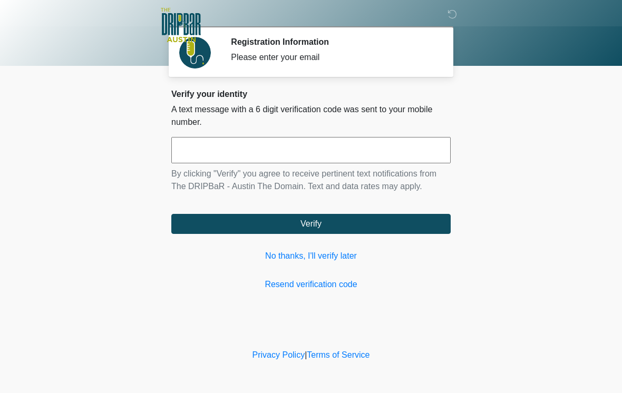
click at [371, 157] on input "text" at bounding box center [310, 150] width 279 height 26
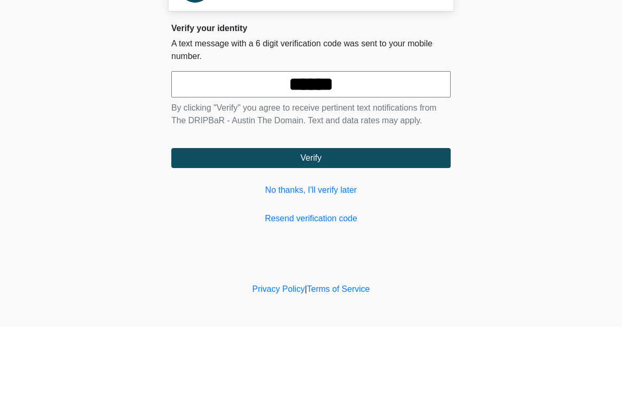
type input "******"
click at [358, 146] on form "****** By clicking "Verify" you agree to receive pertinent text notifications f…" at bounding box center [310, 185] width 279 height 97
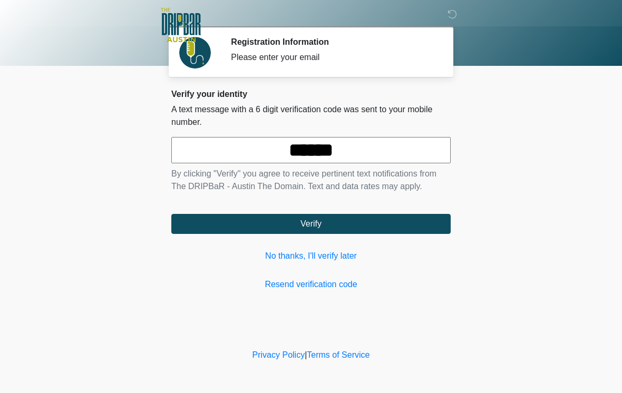
click at [406, 227] on button "Verify" at bounding box center [310, 224] width 279 height 20
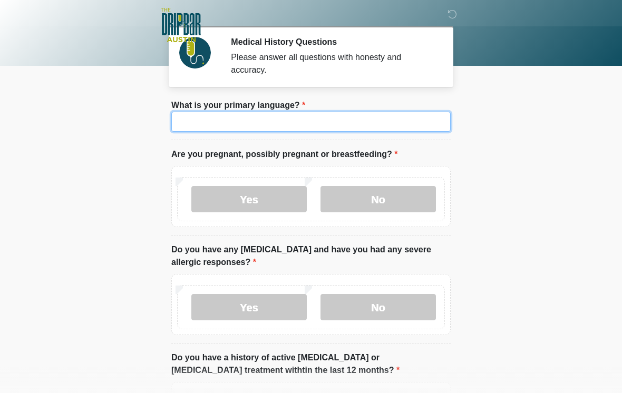
click at [327, 118] on input "What is your primary language?" at bounding box center [310, 122] width 279 height 20
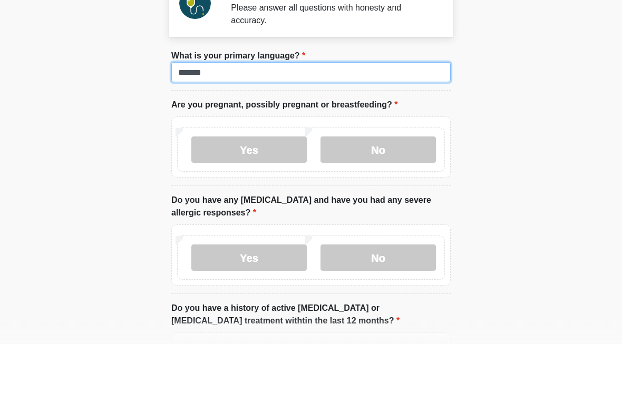
type input "*******"
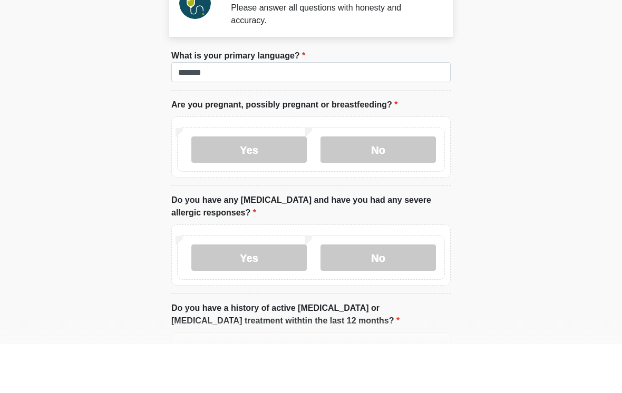
click at [383, 186] on label "No" at bounding box center [378, 199] width 115 height 26
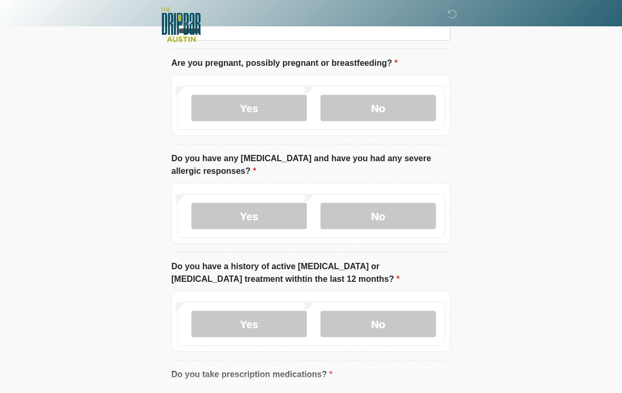
scroll to position [91, 0]
click at [396, 221] on label "No" at bounding box center [378, 217] width 115 height 26
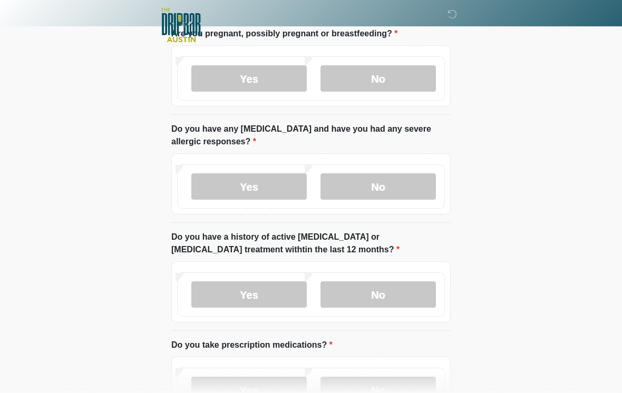
scroll to position [124, 0]
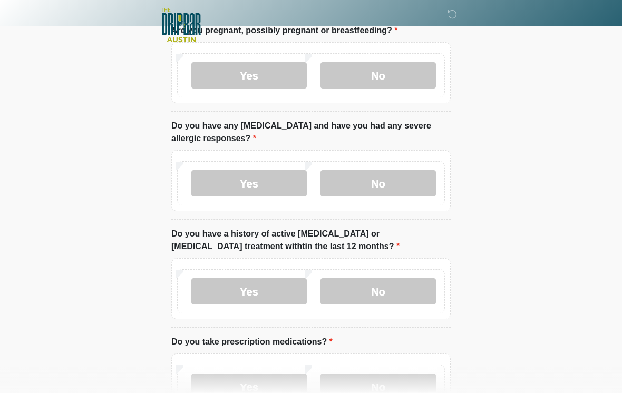
click at [396, 297] on label "No" at bounding box center [378, 291] width 115 height 26
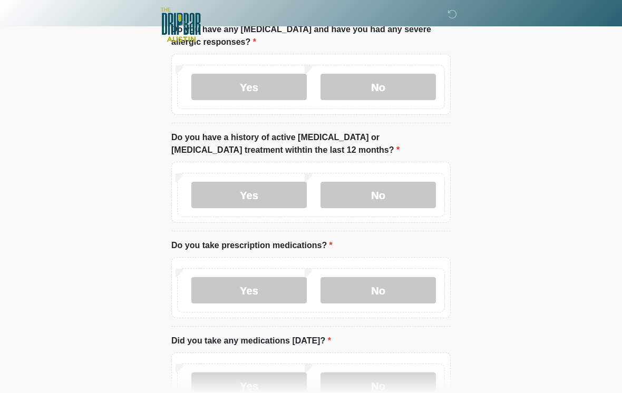
click at [252, 295] on label "Yes" at bounding box center [248, 291] width 115 height 26
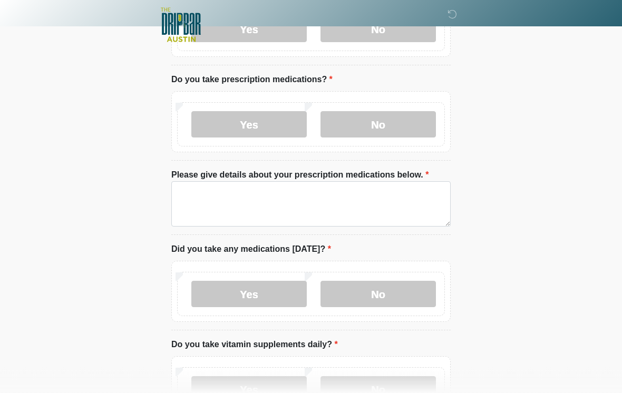
scroll to position [402, 0]
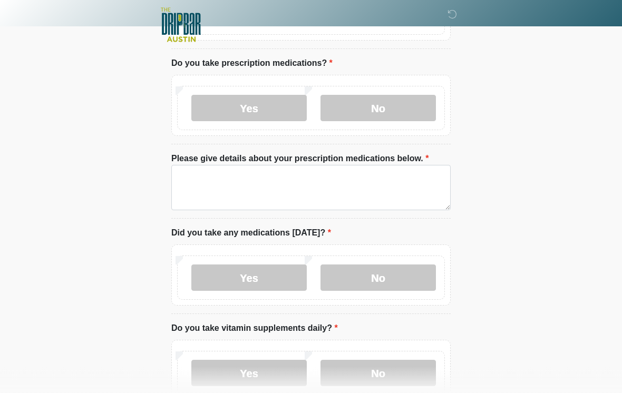
click at [272, 274] on label "Yes" at bounding box center [248, 278] width 115 height 26
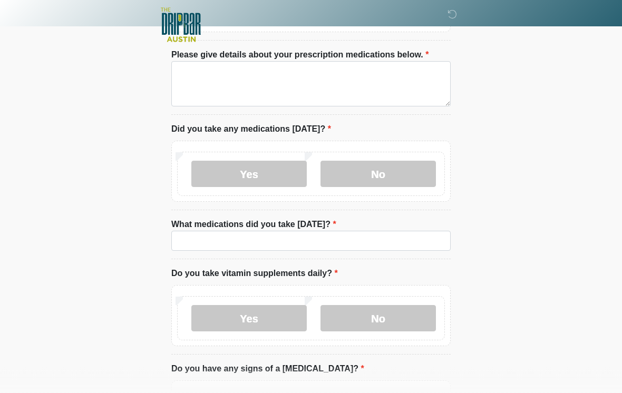
scroll to position [507, 0]
click at [397, 316] on label "No" at bounding box center [378, 318] width 115 height 26
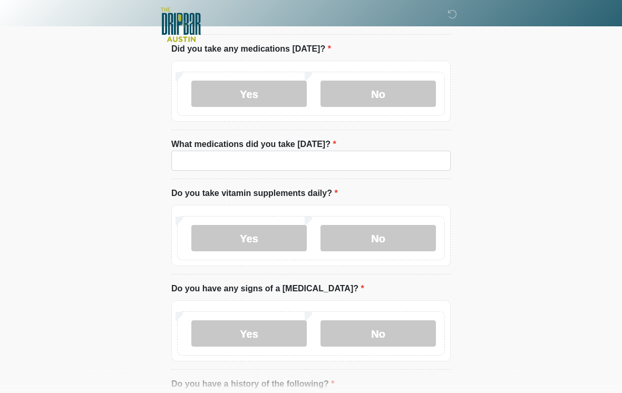
click at [254, 249] on label "Yes" at bounding box center [248, 239] width 115 height 26
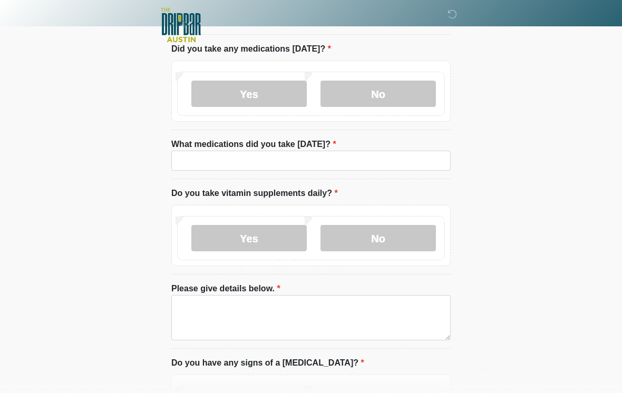
click at [397, 234] on label "No" at bounding box center [378, 238] width 115 height 26
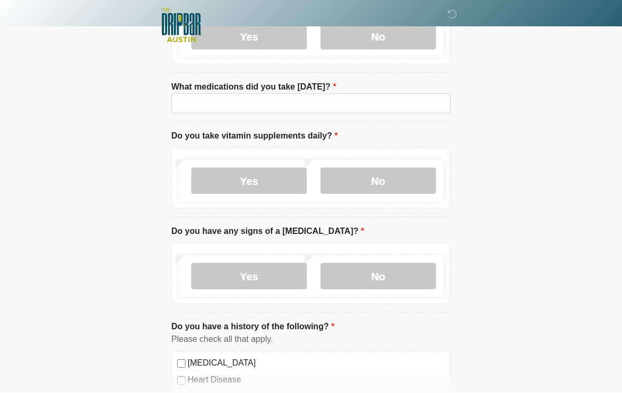
scroll to position [654, 0]
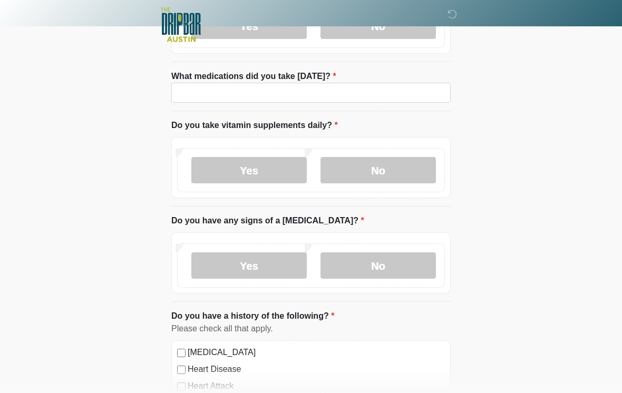
click at [393, 268] on label "No" at bounding box center [378, 266] width 115 height 26
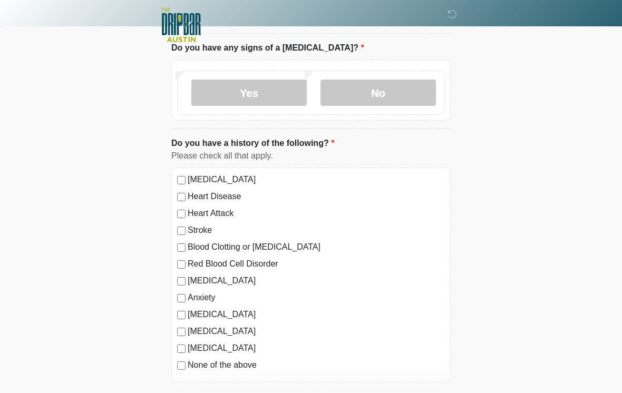
scroll to position [831, 0]
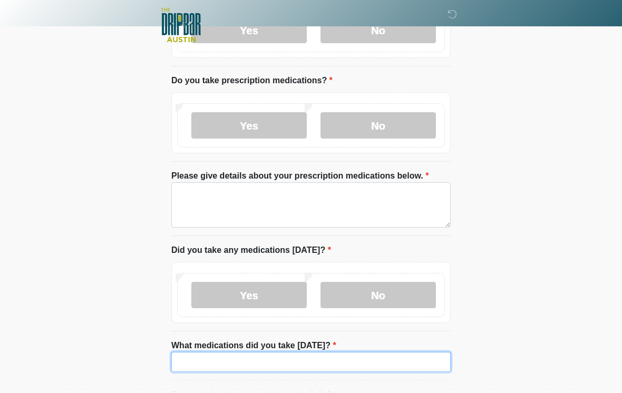
click at [341, 352] on input "What medications did you take today?" at bounding box center [310, 362] width 279 height 20
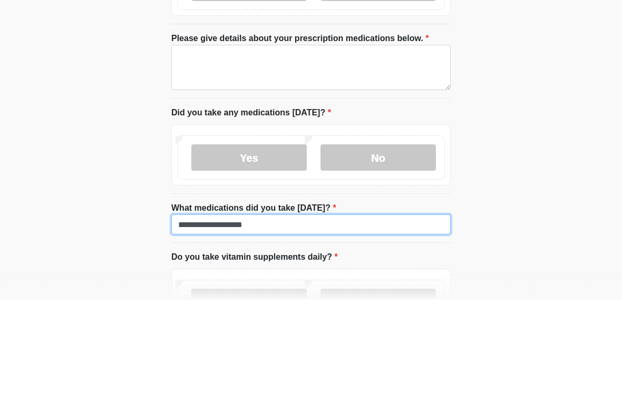
type input "**********"
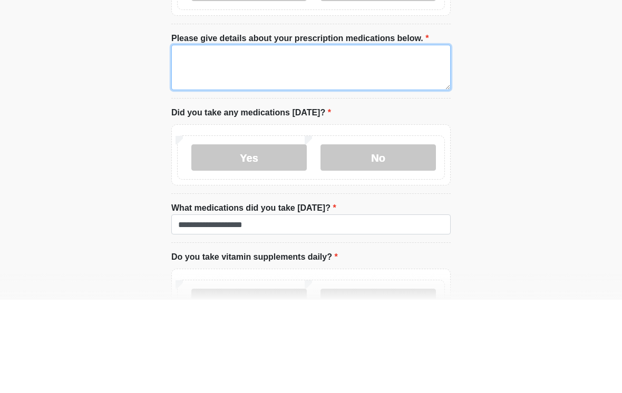
click at [354, 138] on textarea "Please give details about your prescription medications below." at bounding box center [310, 160] width 279 height 45
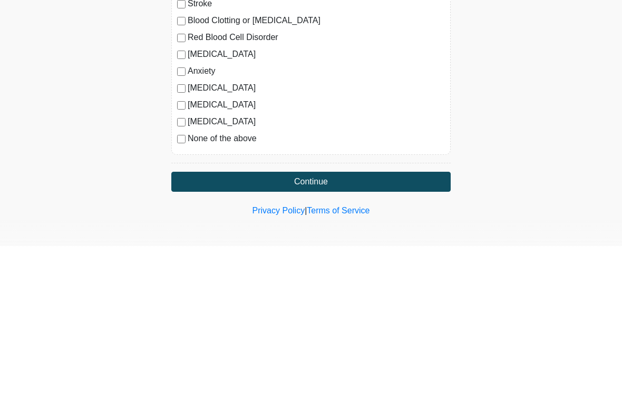
type textarea "**********"
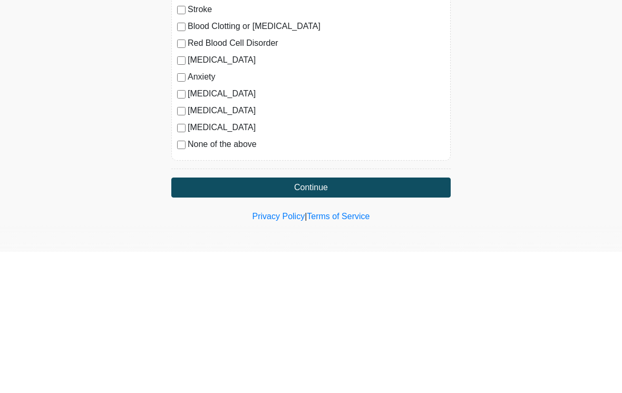
click at [391, 319] on button "Continue" at bounding box center [310, 329] width 279 height 20
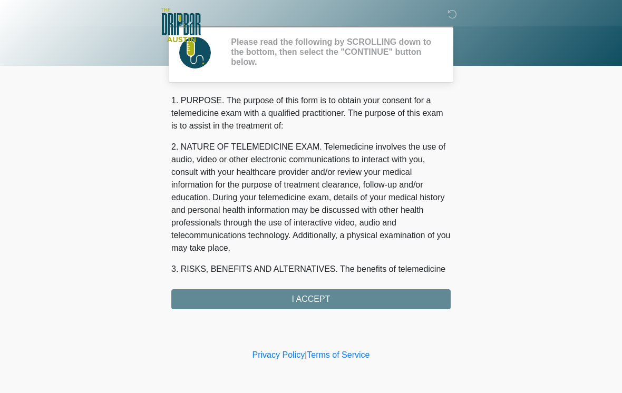
scroll to position [0, 0]
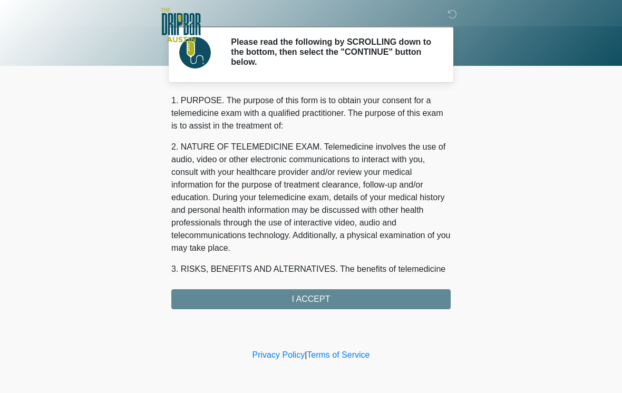
click at [377, 294] on div "1. PURPOSE. The purpose of this form is to obtain your consent for a telemedici…" at bounding box center [310, 201] width 279 height 215
click at [324, 293] on div "1. PURPOSE. The purpose of this form is to obtain your consent for a telemedici…" at bounding box center [310, 201] width 279 height 215
click at [298, 305] on div "1. PURPOSE. The purpose of this form is to obtain your consent for a telemedici…" at bounding box center [310, 201] width 279 height 215
click at [349, 298] on div "1. PURPOSE. The purpose of this form is to obtain your consent for a telemedici…" at bounding box center [310, 201] width 279 height 215
click at [323, 296] on div "1. PURPOSE. The purpose of this form is to obtain your consent for a telemedici…" at bounding box center [310, 201] width 279 height 215
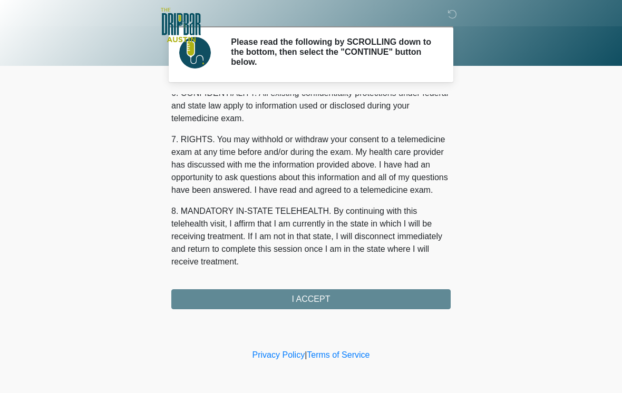
click at [300, 291] on div "1. PURPOSE. The purpose of this form is to obtain your consent for a telemedici…" at bounding box center [310, 201] width 279 height 215
click at [300, 291] on button "I ACCEPT" at bounding box center [310, 300] width 279 height 20
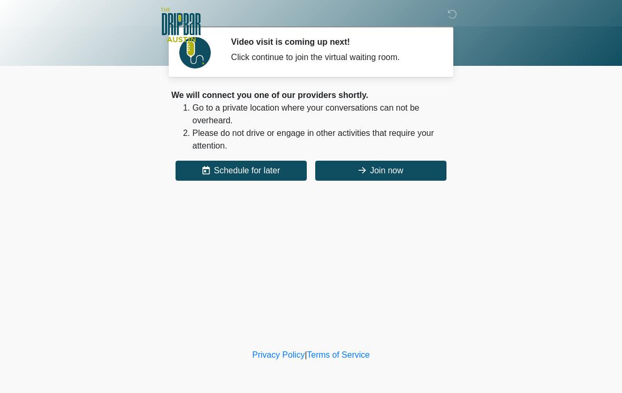
click at [404, 178] on button "Join now" at bounding box center [380, 171] width 131 height 20
